Goal: Task Accomplishment & Management: Manage account settings

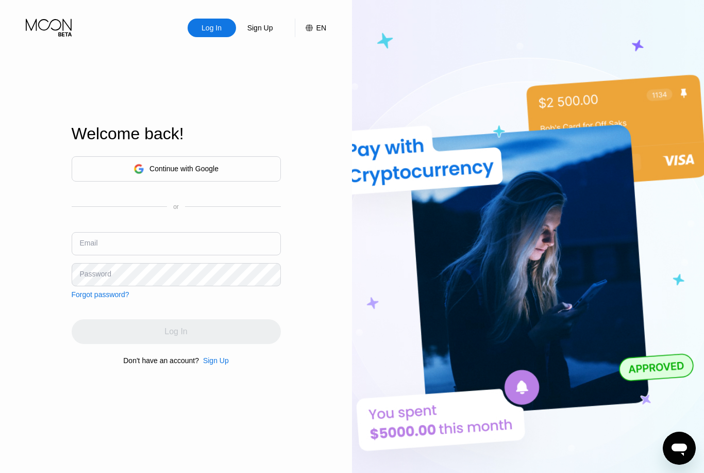
click at [102, 255] on input "text" at bounding box center [176, 243] width 209 height 23
click at [92, 255] on input "text" at bounding box center [176, 243] width 209 height 23
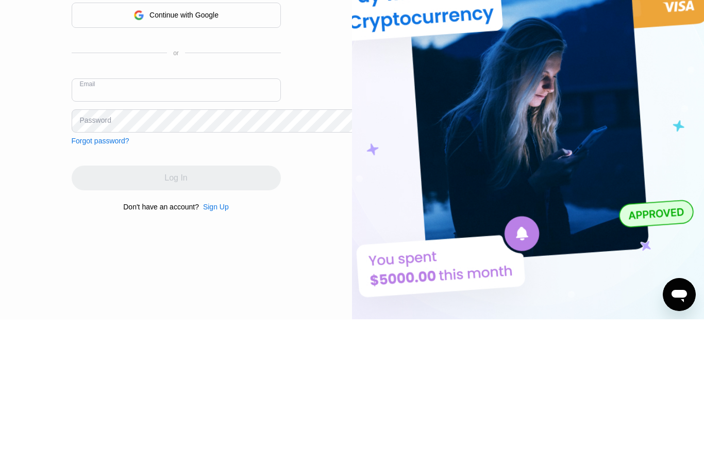
paste input "[EMAIL_ADDRESS][DOMAIN_NAME]"
type input "[EMAIL_ADDRESS][DOMAIN_NAME]"
click at [95, 270] on div "Password" at bounding box center [95, 274] width 31 height 8
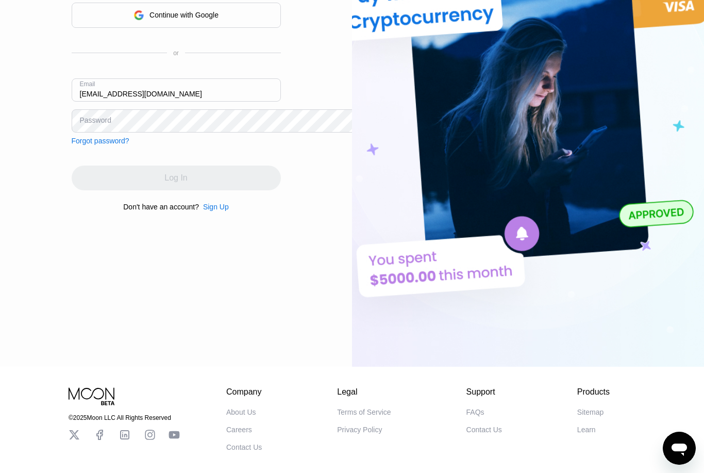
click at [92, 124] on div "Password" at bounding box center [95, 120] width 31 height 8
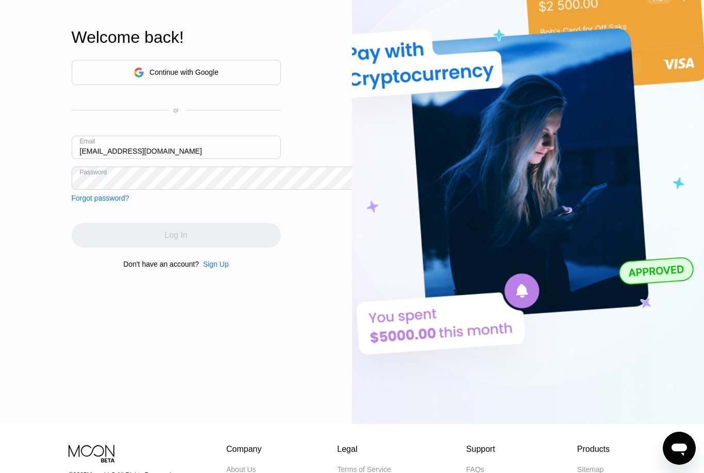
scroll to position [96, 0]
click at [95, 203] on div "Forgot password?" at bounding box center [101, 198] width 58 height 8
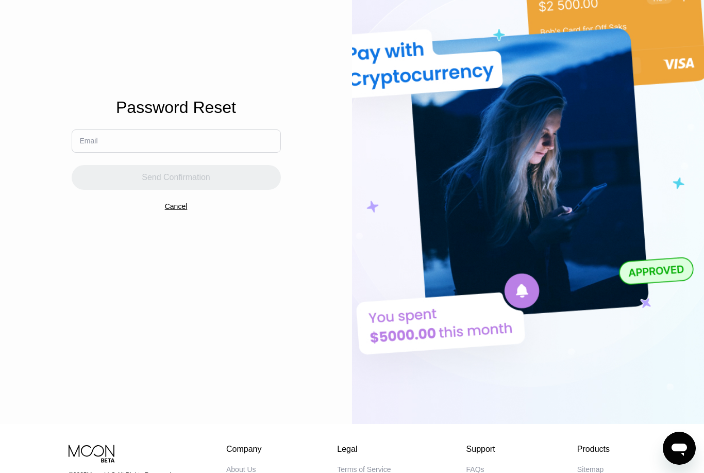
click at [90, 145] on div "Email" at bounding box center [89, 141] width 18 height 8
click at [116, 153] on input "text" at bounding box center [176, 140] width 209 height 23
paste input "[EMAIL_ADDRESS][DOMAIN_NAME]"
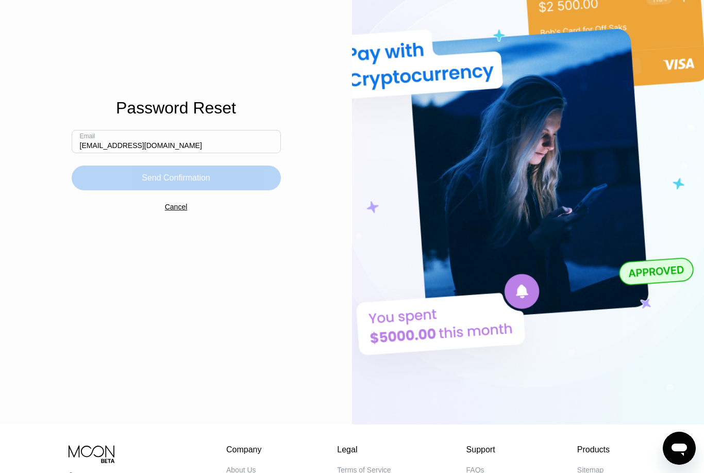
type input "[EMAIL_ADDRESS][DOMAIN_NAME]"
click at [105, 190] on div "Send Confirmation" at bounding box center [176, 177] width 209 height 25
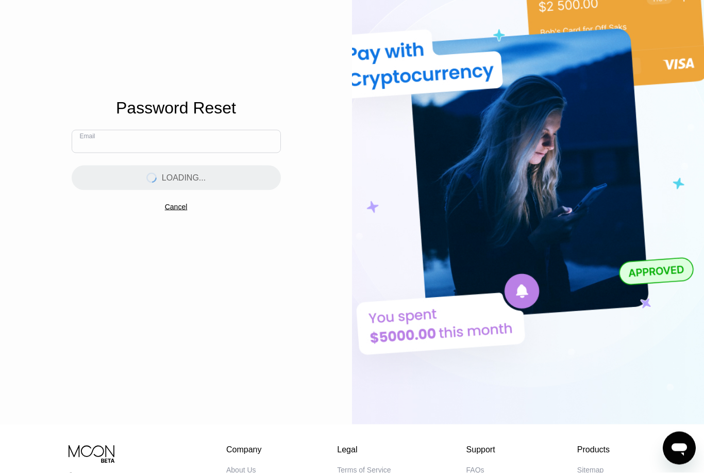
scroll to position [96, 0]
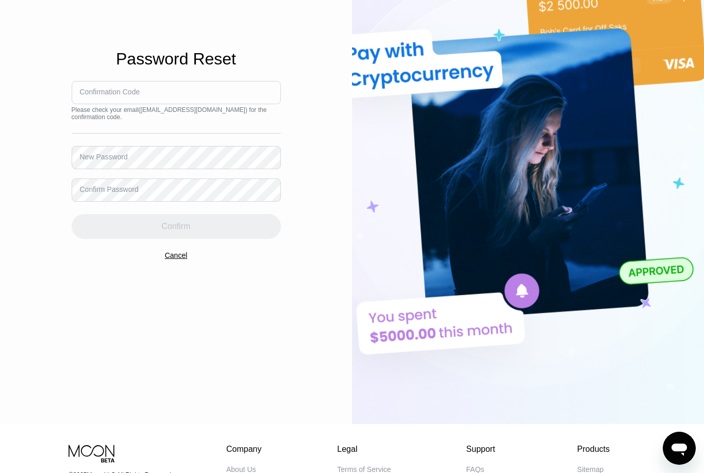
click at [86, 103] on input at bounding box center [176, 92] width 209 height 23
paste input "839587"
type input "839587"
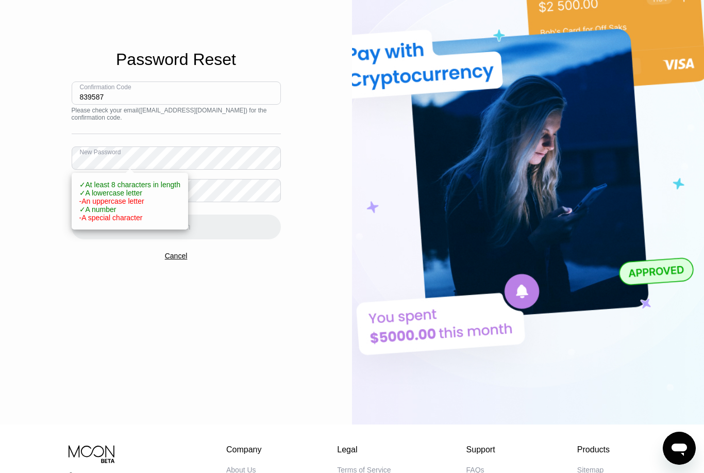
scroll to position [85, 0]
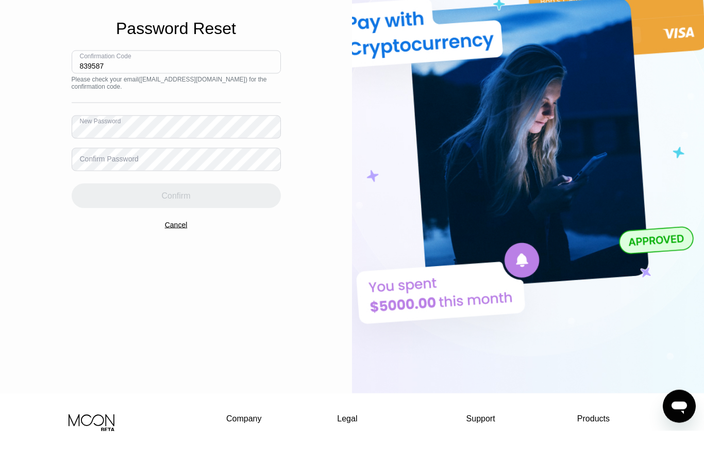
click at [91, 196] on div "Confirm Password" at bounding box center [109, 200] width 59 height 8
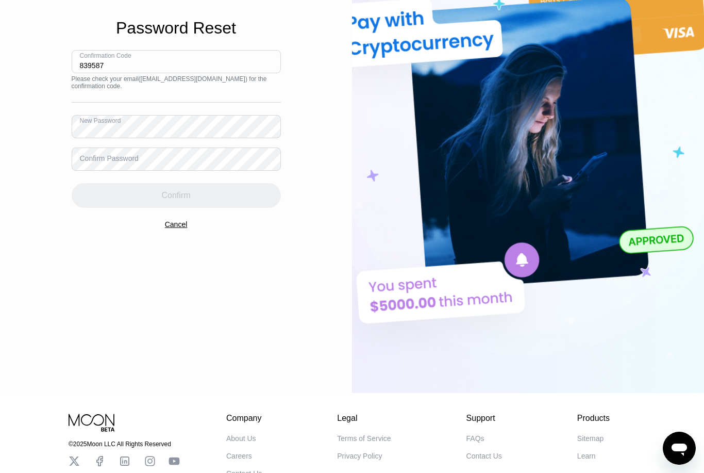
click at [91, 162] on div "Confirm Password" at bounding box center [109, 158] width 59 height 8
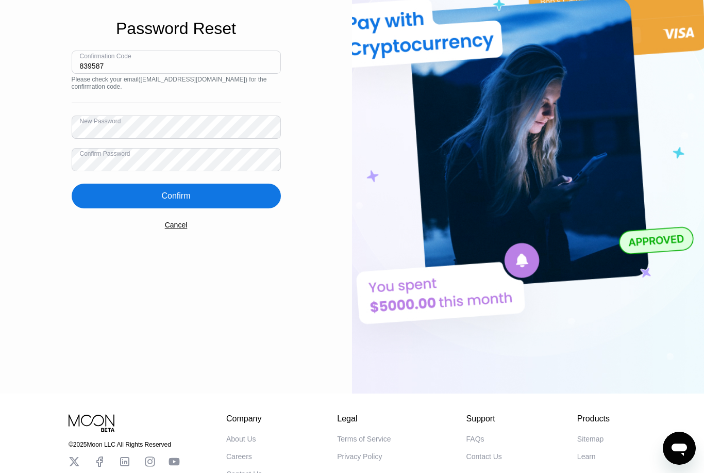
click at [115, 208] on div "Confirm" at bounding box center [176, 195] width 209 height 25
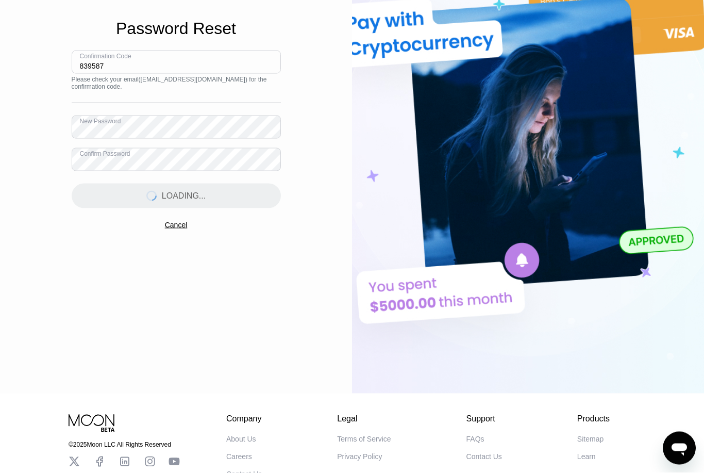
scroll to position [127, 0]
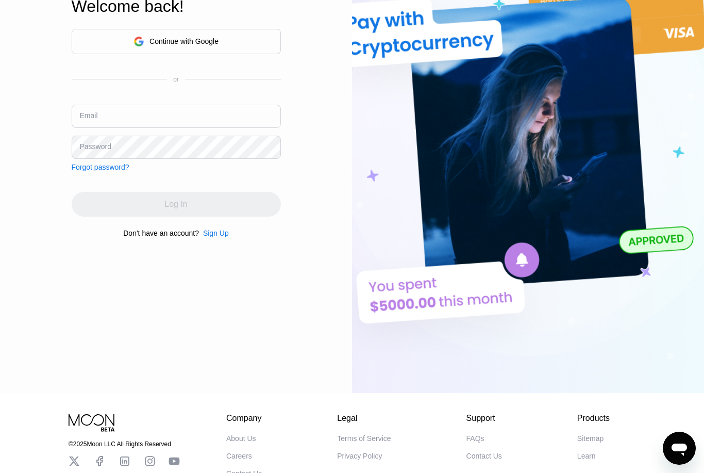
click at [90, 128] on input "text" at bounding box center [176, 116] width 209 height 23
click at [88, 128] on input "text" at bounding box center [176, 116] width 209 height 23
paste input "839587"
type input "8"
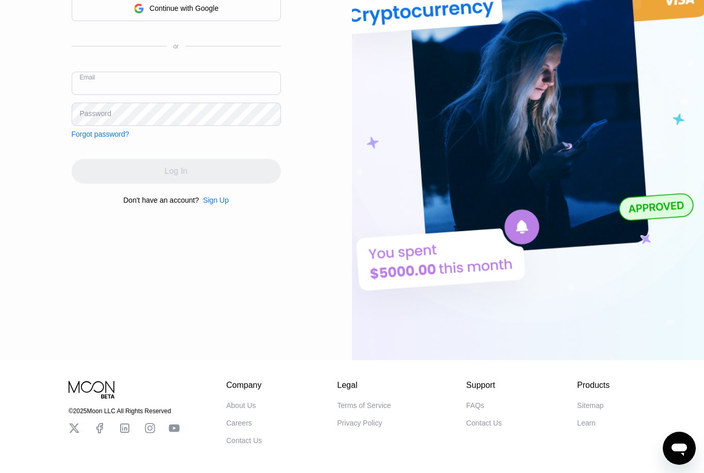
click at [95, 95] on input "text" at bounding box center [176, 83] width 209 height 23
click at [117, 95] on input "839587" at bounding box center [176, 83] width 209 height 23
type input "8"
paste input "[EMAIL_ADDRESS][DOMAIN_NAME]"
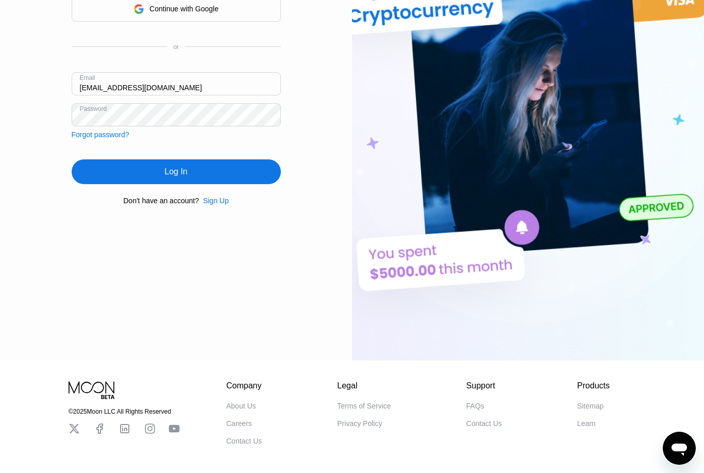
type input "[EMAIL_ADDRESS][DOMAIN_NAME]"
click at [121, 184] on div "Log In" at bounding box center [176, 171] width 209 height 25
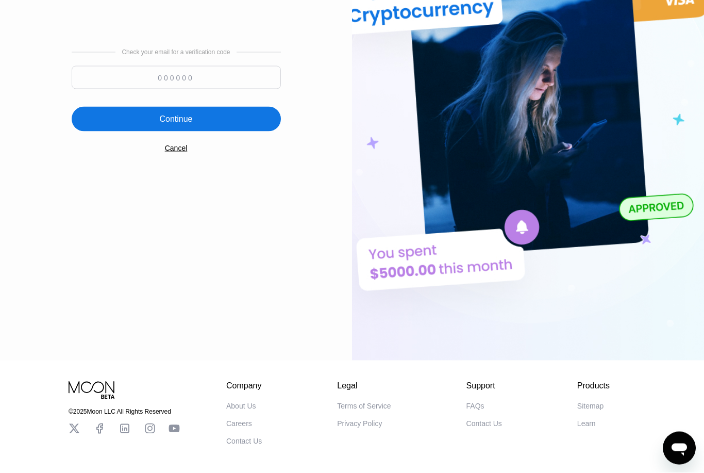
scroll to position [160, 0]
click at [119, 89] on input at bounding box center [176, 76] width 209 height 23
paste input "210940"
type input "210940"
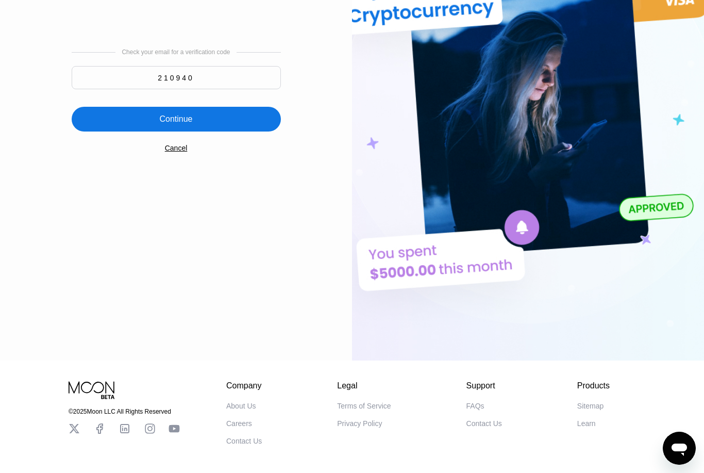
click at [124, 131] on div "Continue" at bounding box center [176, 119] width 209 height 25
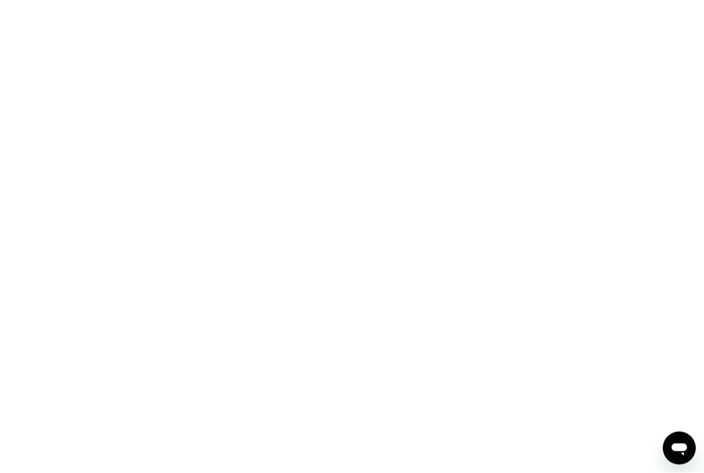
scroll to position [0, 0]
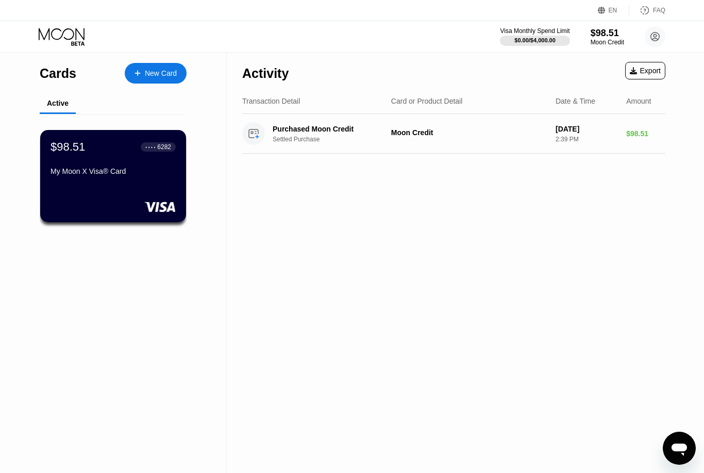
click at [680, 443] on icon "Открыть окно обмена сообщениями" at bounding box center [678, 449] width 15 height 12
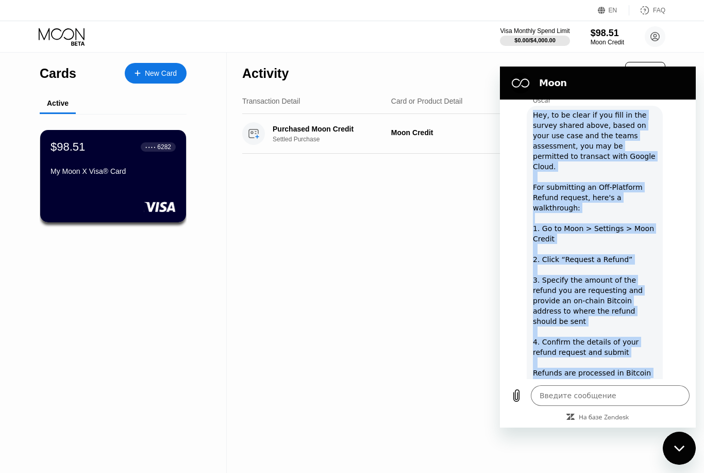
scroll to position [1120, 0]
click at [686, 213] on div "[PERSON_NAME] говорит: Hey, to be clear if you fill in the survey shared above,…" at bounding box center [602, 254] width 188 height 298
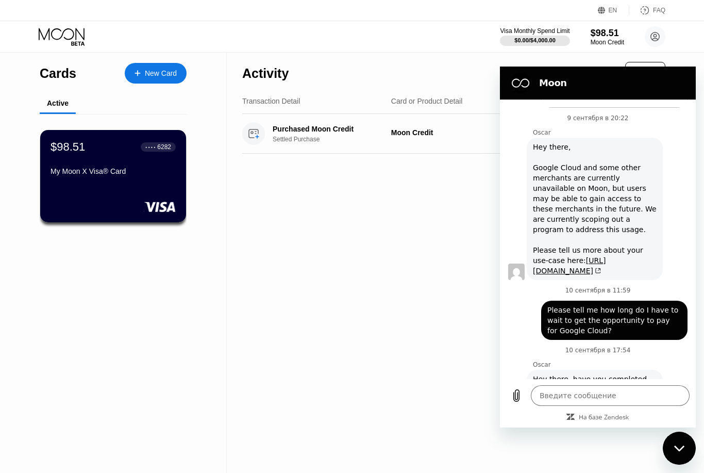
scroll to position [371, 0]
type textarea "x"
